Goal: Find specific page/section: Find specific page/section

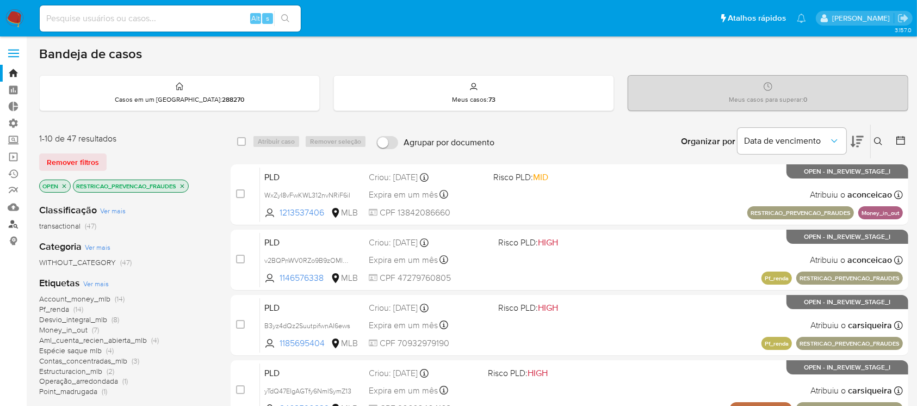
click at [14, 222] on link "Localizador de pessoas" at bounding box center [64, 223] width 129 height 17
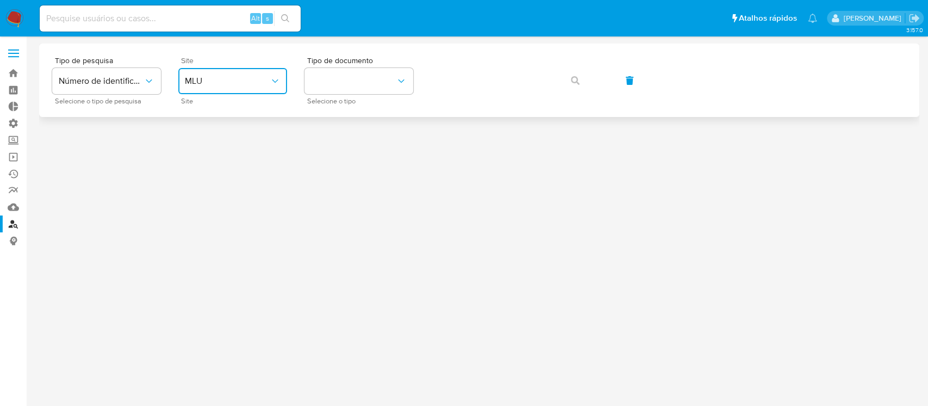
click at [232, 81] on span "MLU" at bounding box center [227, 81] width 85 height 11
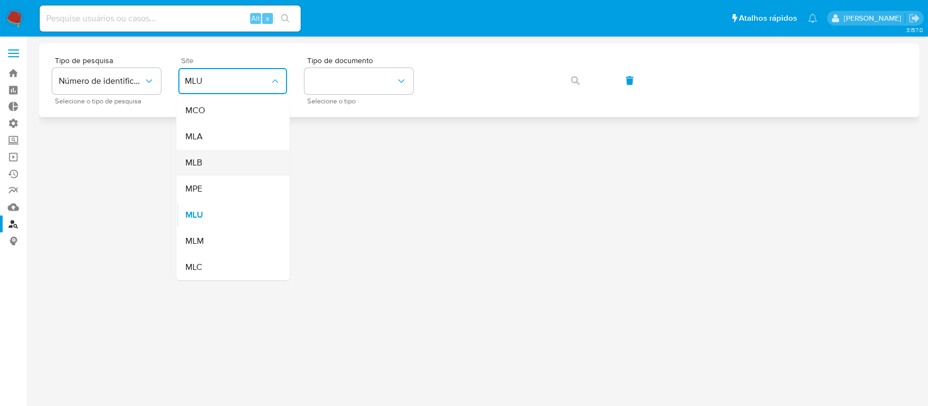
click at [216, 158] on div "MLB" at bounding box center [229, 163] width 89 height 26
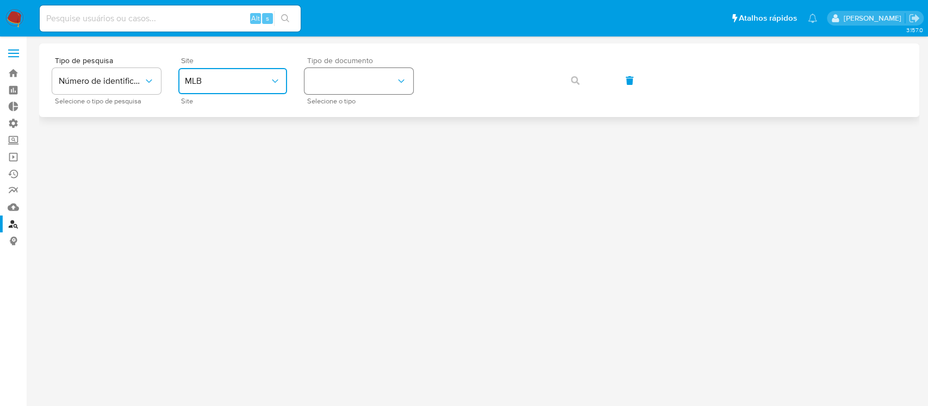
click at [387, 80] on button "identificationType" at bounding box center [358, 81] width 109 height 26
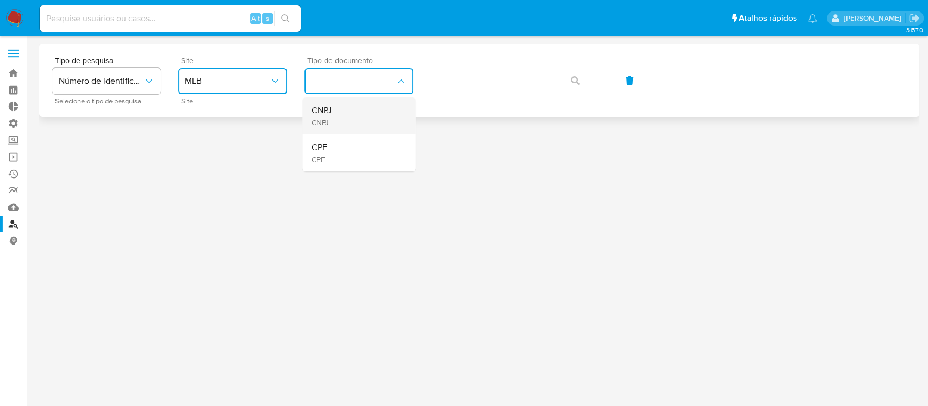
click at [362, 113] on div "CNPJ CNPJ" at bounding box center [355, 115] width 89 height 37
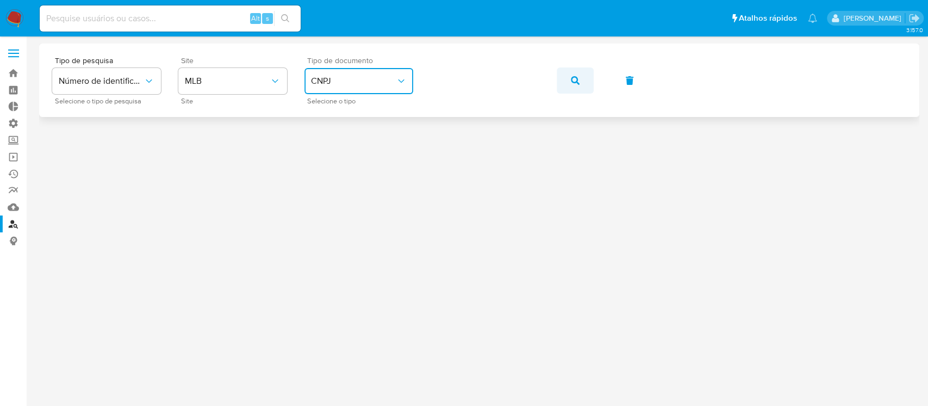
click at [577, 80] on icon "button" at bounding box center [575, 80] width 9 height 9
